Goal: Check status: Check status

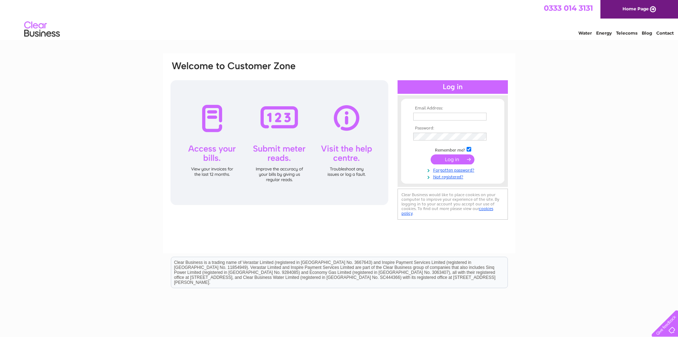
click at [471, 114] on input "text" at bounding box center [449, 117] width 73 height 8
type input "alan.hide@axessgroup.com"
click at [455, 161] on input "submit" at bounding box center [453, 159] width 44 height 10
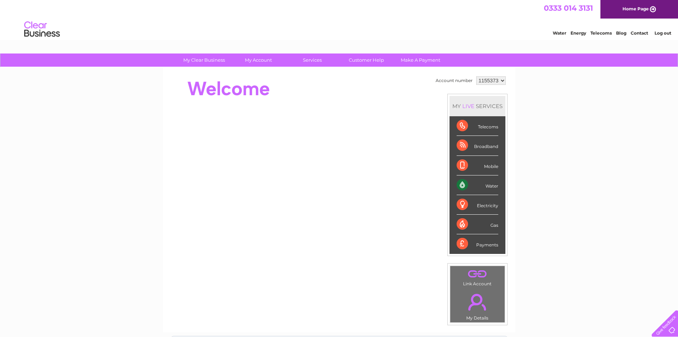
click at [490, 186] on div "Water" at bounding box center [478, 185] width 42 height 20
click at [463, 184] on div "Water" at bounding box center [478, 185] width 42 height 20
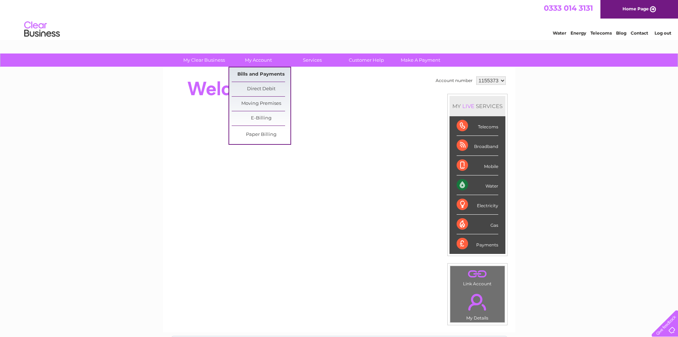
click at [266, 76] on link "Bills and Payments" at bounding box center [261, 74] width 59 height 14
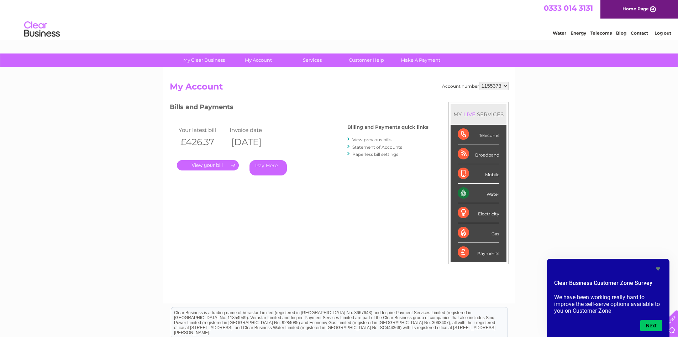
click at [219, 165] on link "." at bounding box center [208, 165] width 62 height 10
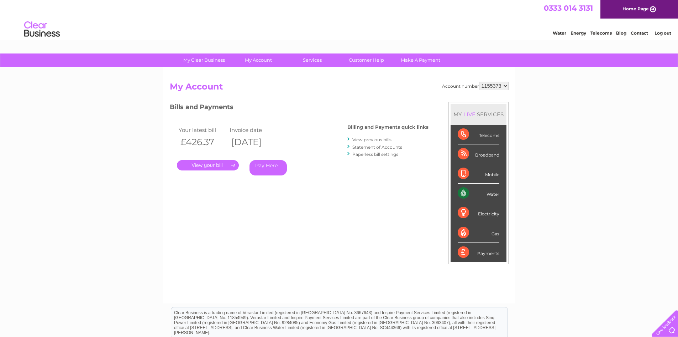
click at [373, 147] on link "Statement of Accounts" at bounding box center [378, 146] width 50 height 5
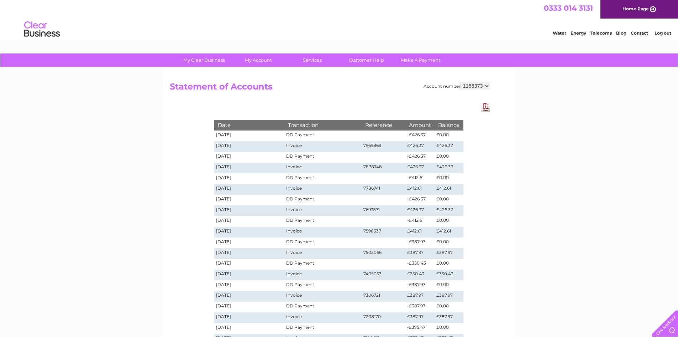
click at [666, 35] on link "Log out" at bounding box center [663, 32] width 17 height 5
